Goal: Information Seeking & Learning: Find specific page/section

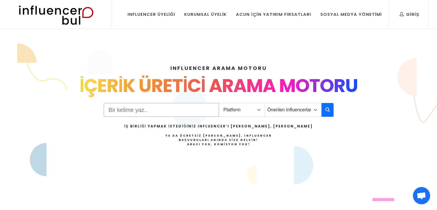
click at [140, 108] on input "Search" at bounding box center [161, 110] width 115 height 14
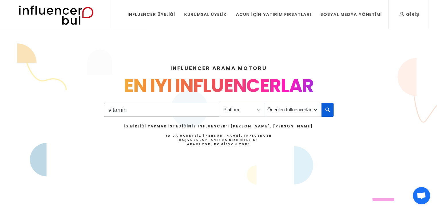
type input "vitamin"
click at [323, 105] on button "button" at bounding box center [328, 110] width 12 height 14
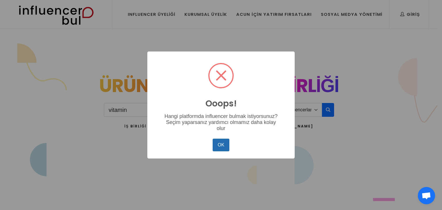
click at [222, 145] on button "OK" at bounding box center [221, 145] width 17 height 13
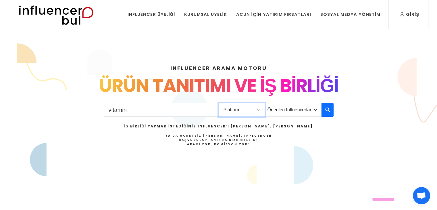
click at [237, 110] on select "Platform Instagram Facebook Youtube Tiktok Twitter Twitch" at bounding box center [242, 110] width 46 height 14
select select "1"
click at [219, 103] on select "Platform Instagram Facebook Youtube Tiktok Twitter Twitch" at bounding box center [242, 110] width 46 height 14
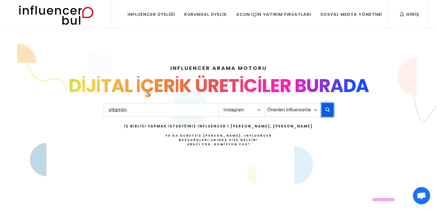
click at [326, 112] on icon "button" at bounding box center [328, 109] width 5 height 7
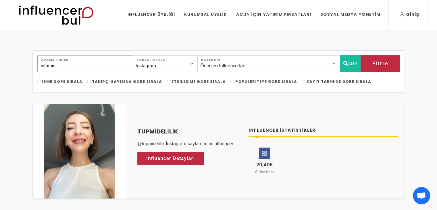
click at [81, 66] on input "vitamin" at bounding box center [85, 63] width 96 height 17
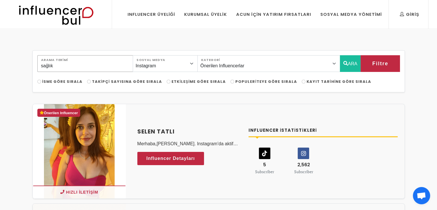
type input "sağlık"
